Goal: Navigation & Orientation: Find specific page/section

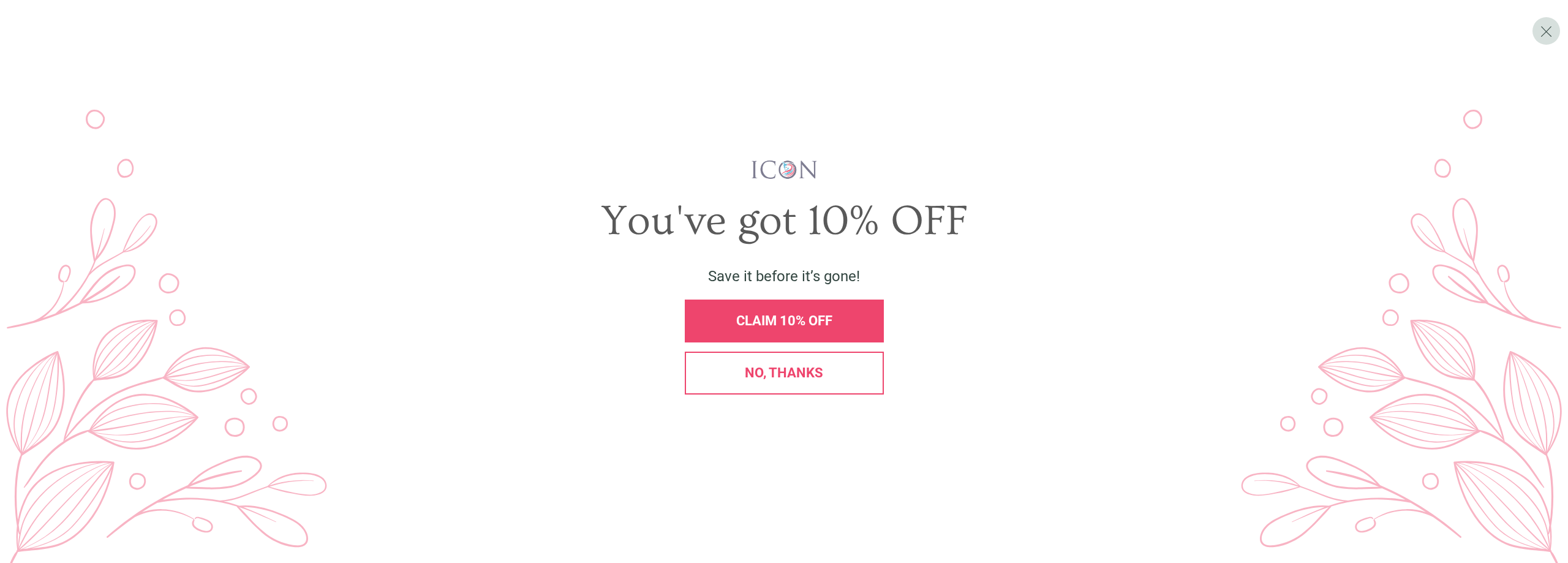
click at [825, 384] on div "No, thanks" at bounding box center [784, 373] width 199 height 43
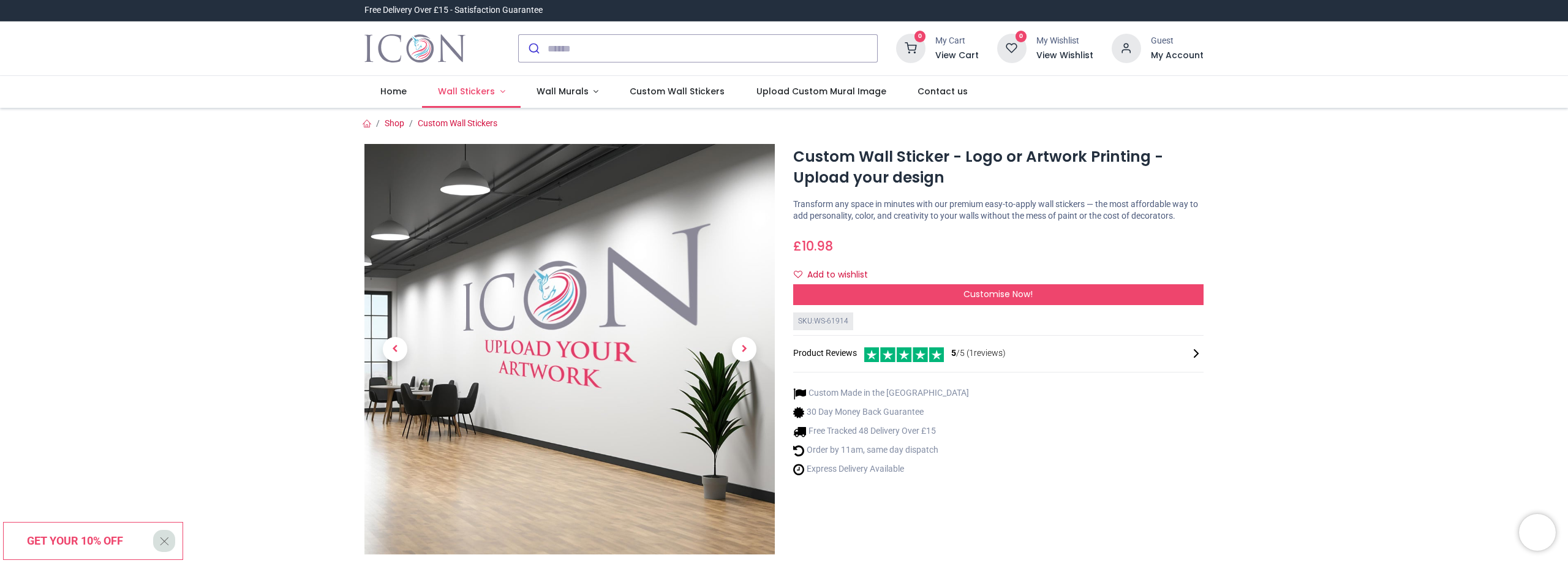
click at [480, 93] on span "Wall Stickers" at bounding box center [466, 91] width 57 height 12
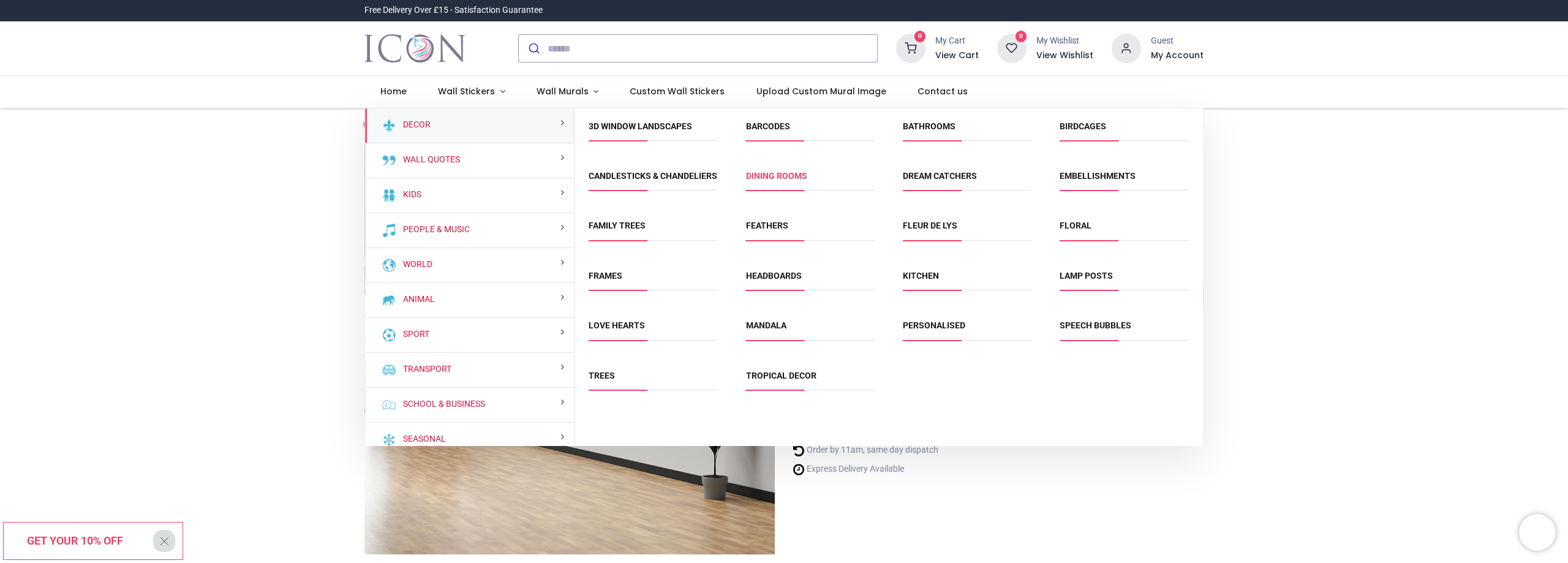
click at [793, 180] on link "Dining Rooms" at bounding box center [776, 176] width 61 height 10
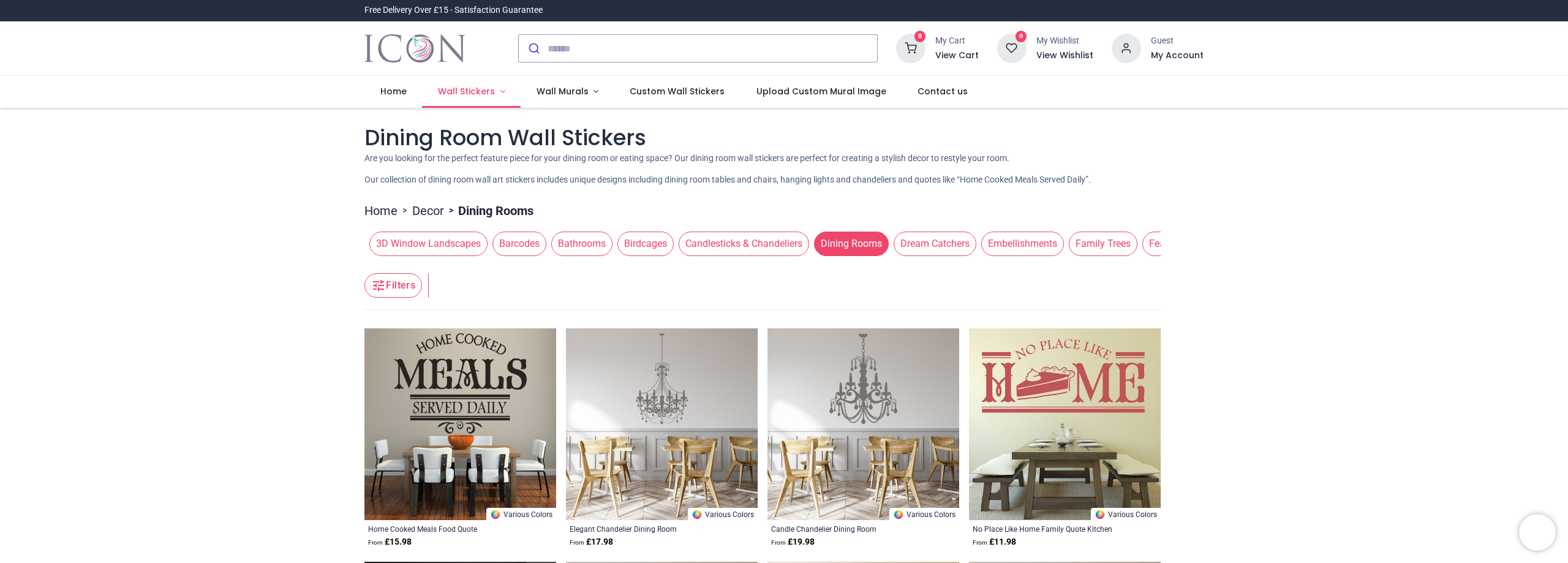
click at [499, 88] on link "Wall Stickers" at bounding box center [471, 92] width 99 height 32
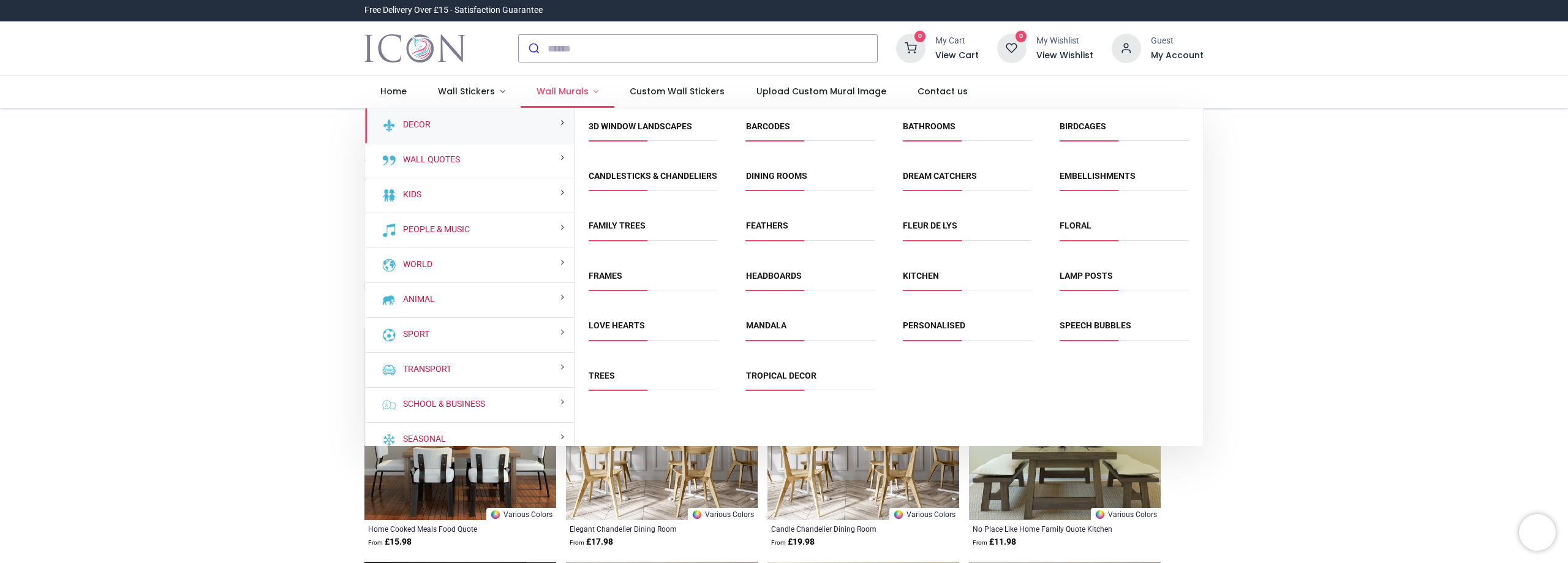
click at [588, 89] on link "Wall Murals" at bounding box center [567, 92] width 94 height 32
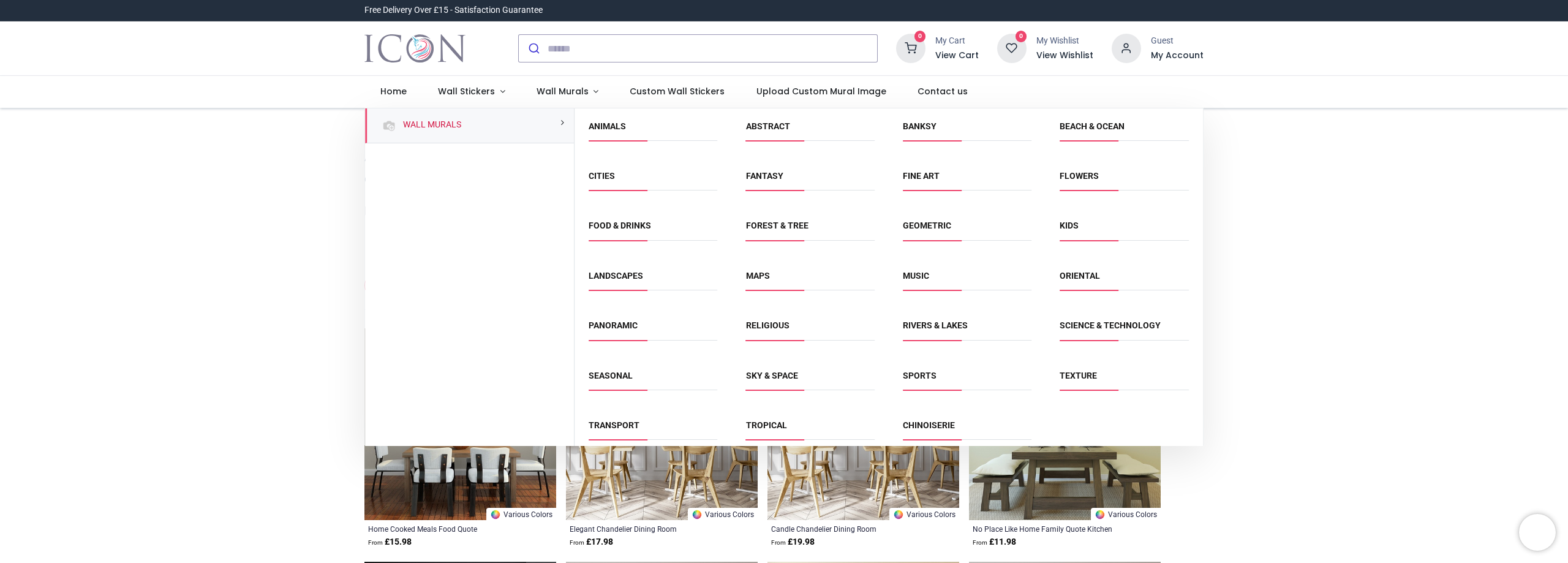
click at [613, 131] on link "Animals" at bounding box center [608, 126] width 38 height 10
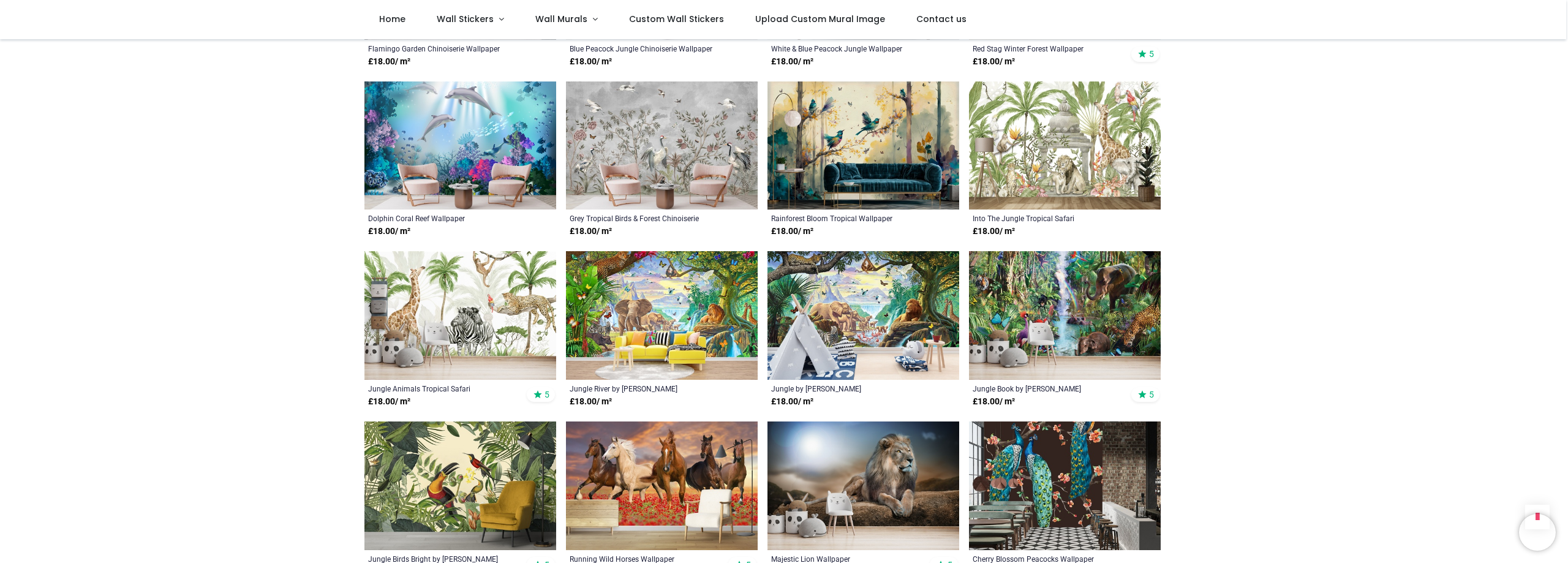
scroll to position [613, 0]
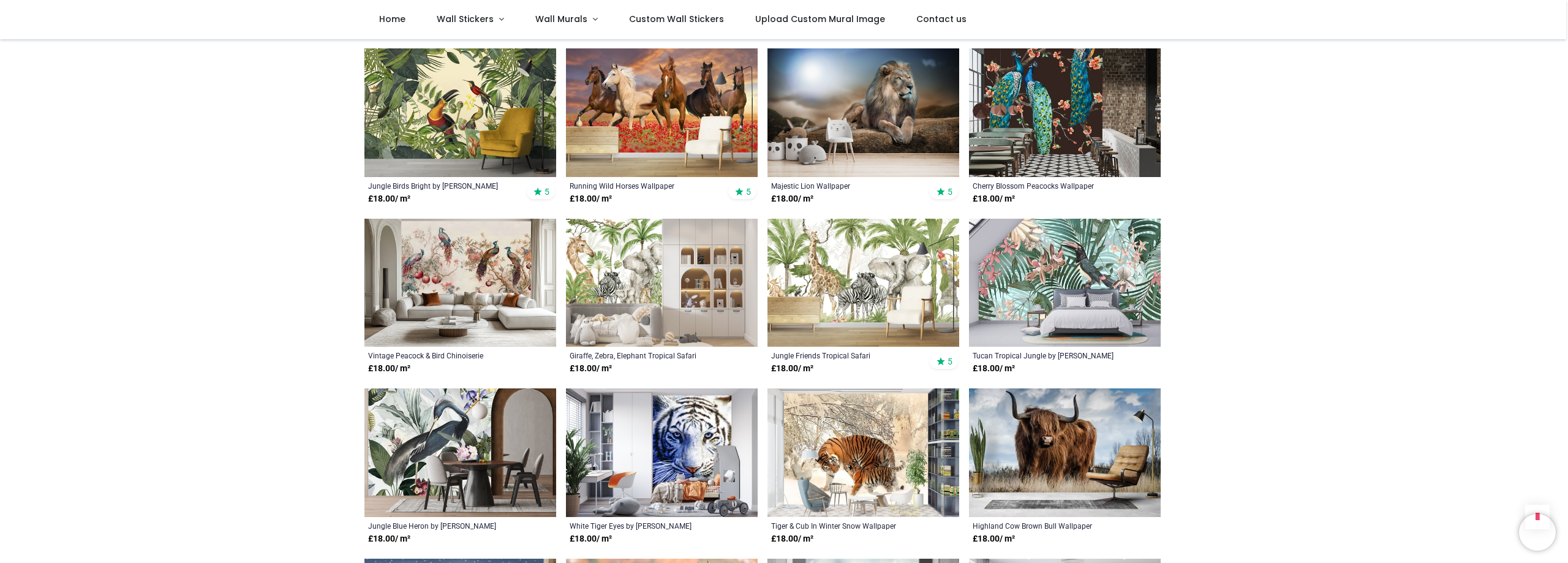
scroll to position [980, 0]
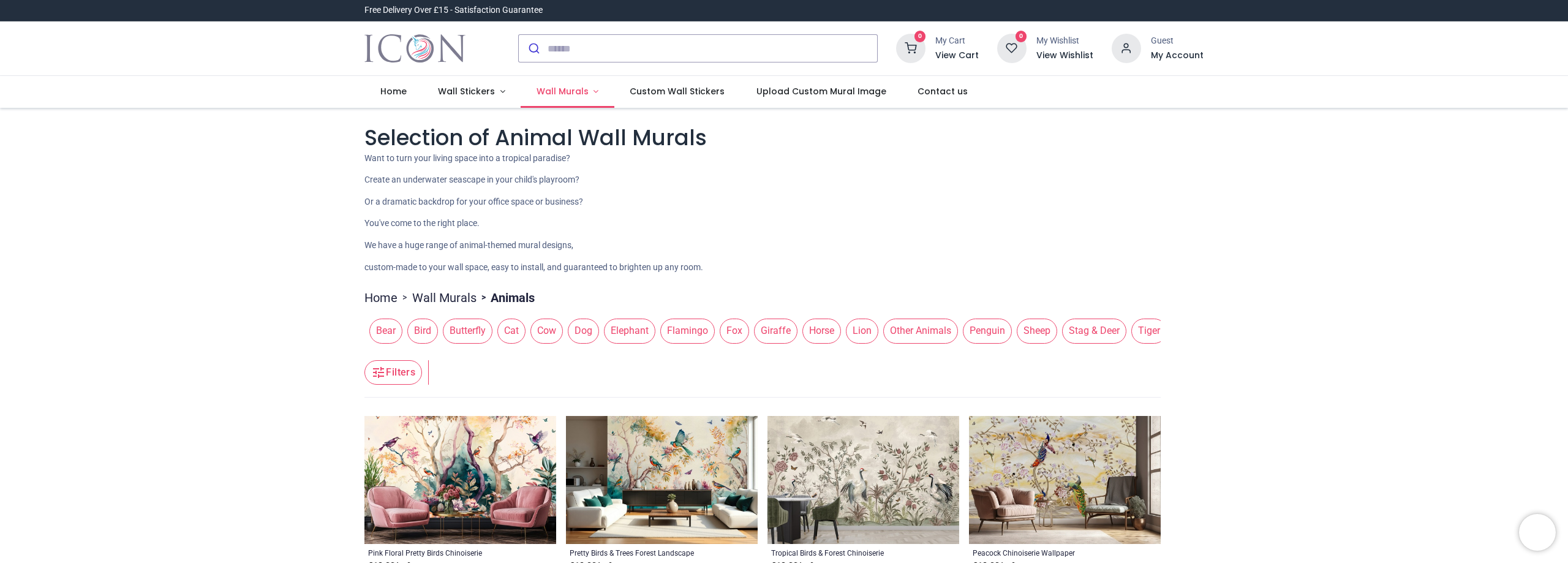
click at [582, 89] on span "Wall Murals" at bounding box center [563, 91] width 52 height 12
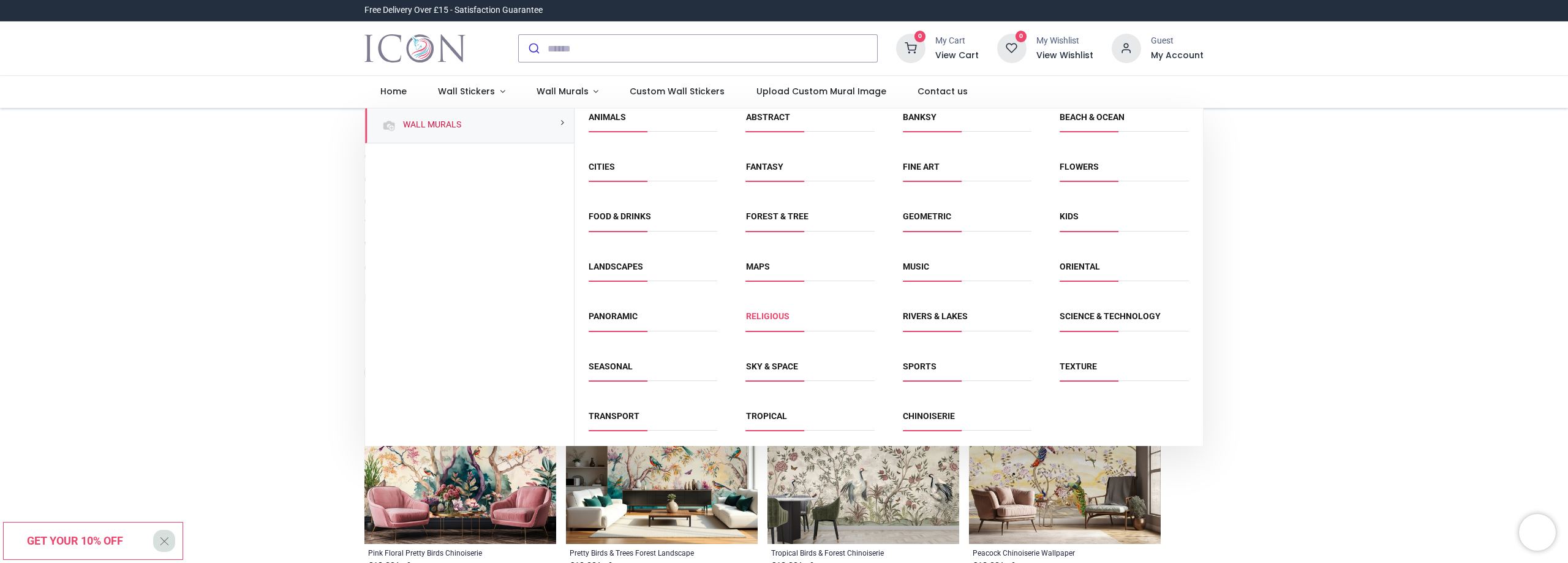
scroll to position [11, 0]
click at [1085, 359] on link "Texture" at bounding box center [1078, 364] width 38 height 10
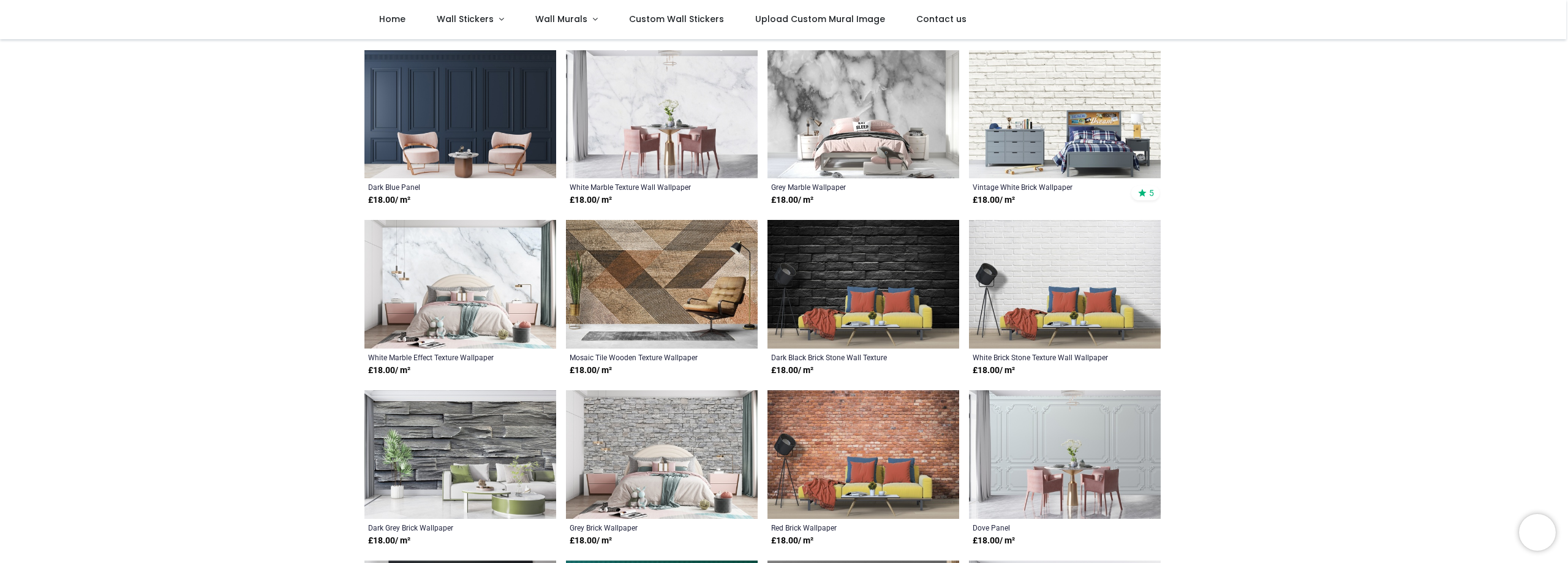
scroll to position [245, 0]
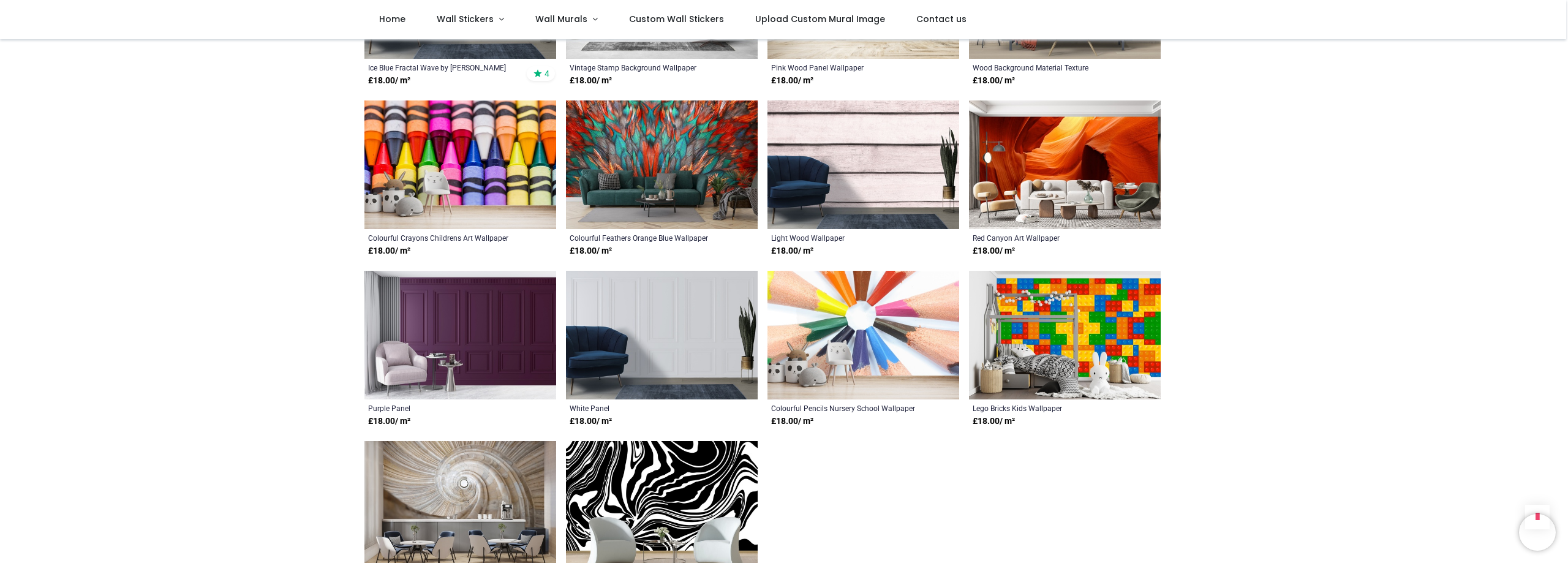
scroll to position [1348, 0]
